Goal: Task Accomplishment & Management: Manage account settings

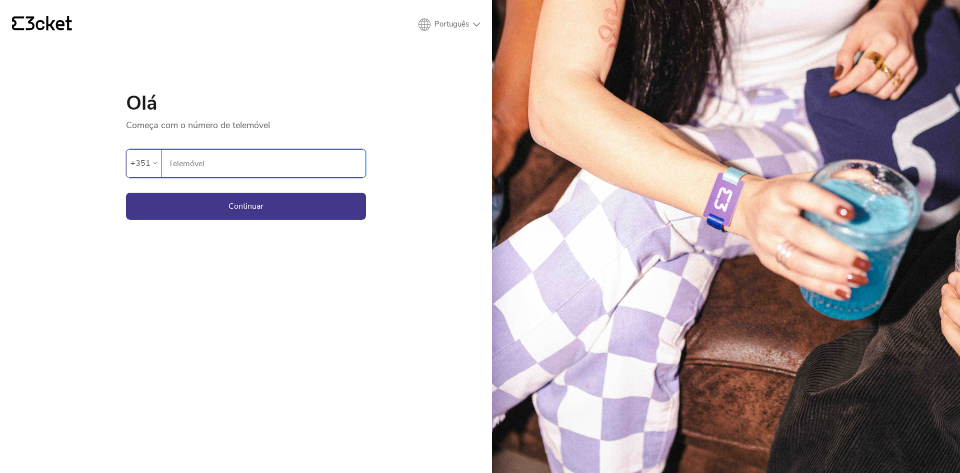
click at [238, 162] on input "Telemóvel" at bounding box center [267, 164] width 198 height 28
type input "910686200"
click at [244, 206] on button "Continuar" at bounding box center [246, 206] width 240 height 27
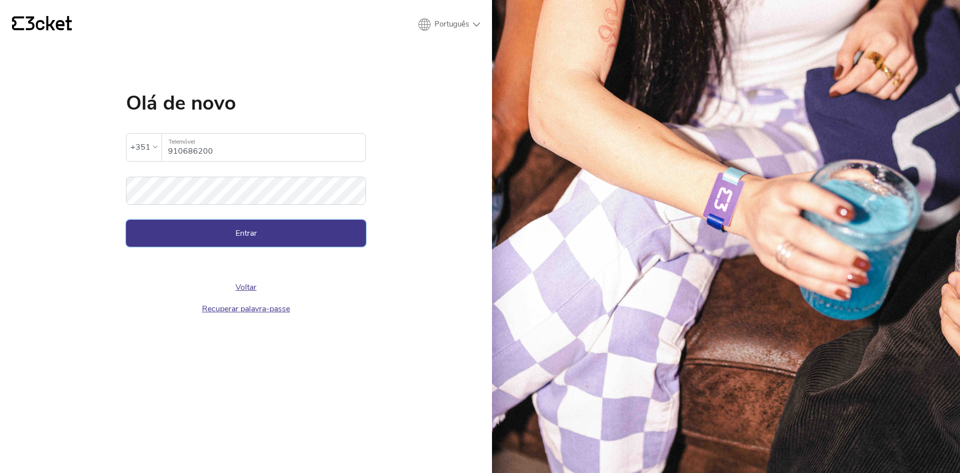
click at [248, 225] on button "Entrar" at bounding box center [246, 233] width 240 height 27
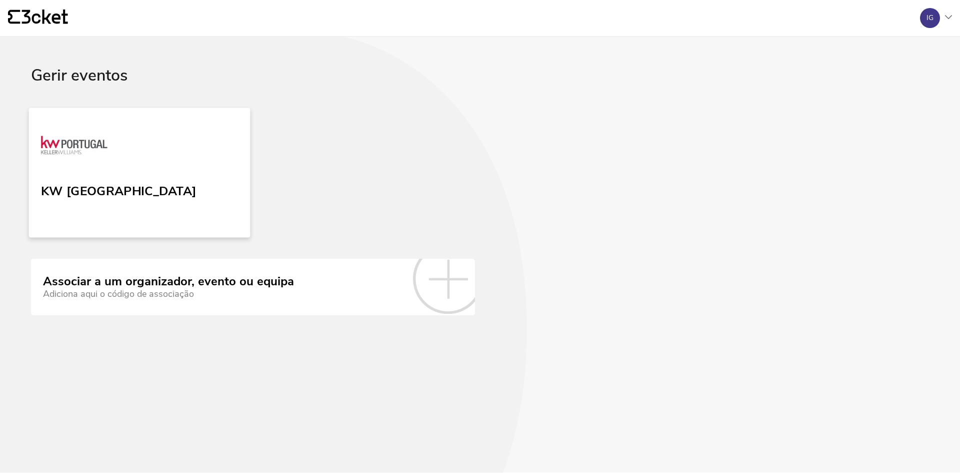
click at [160, 165] on link "KW Portugal" at bounding box center [140, 173] width 222 height 130
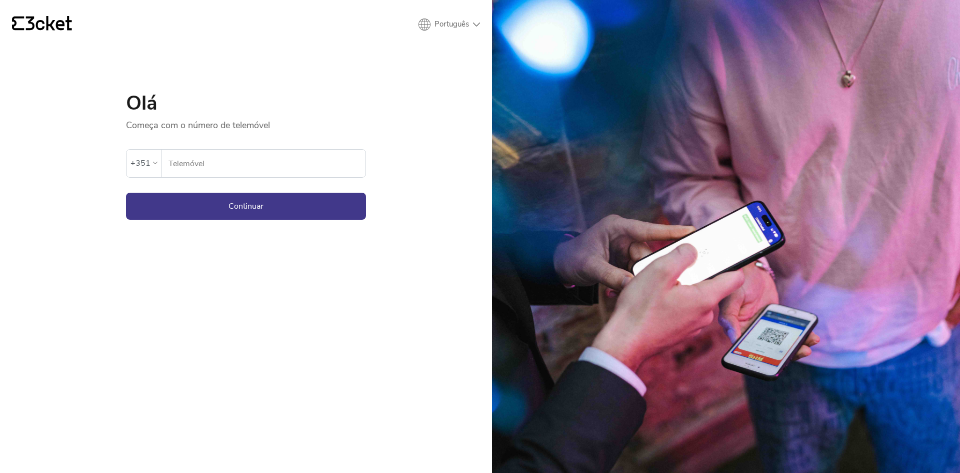
click at [209, 162] on input "Telemóvel" at bounding box center [267, 164] width 198 height 28
type input "910686200"
click at [217, 163] on input "910686200" at bounding box center [267, 164] width 198 height 28
click at [272, 208] on button "Continuar" at bounding box center [246, 206] width 240 height 27
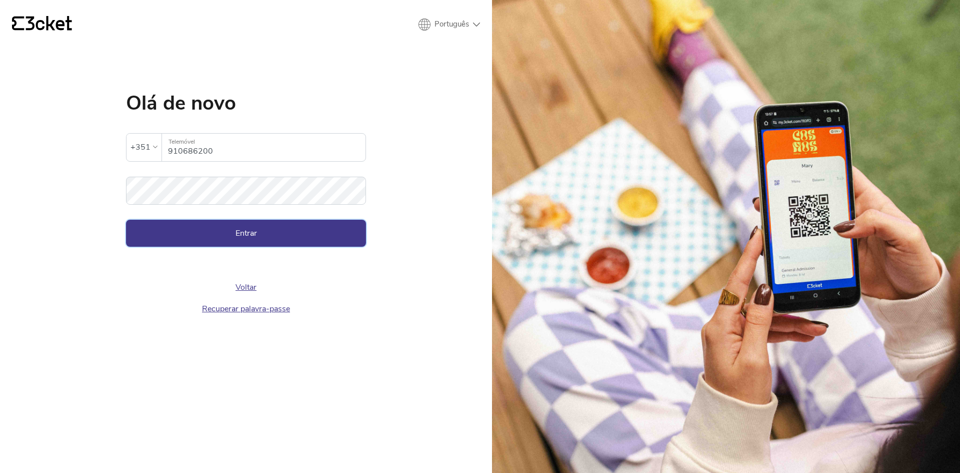
click at [275, 232] on button "Entrar" at bounding box center [246, 233] width 240 height 27
